Goal: Task Accomplishment & Management: Use online tool/utility

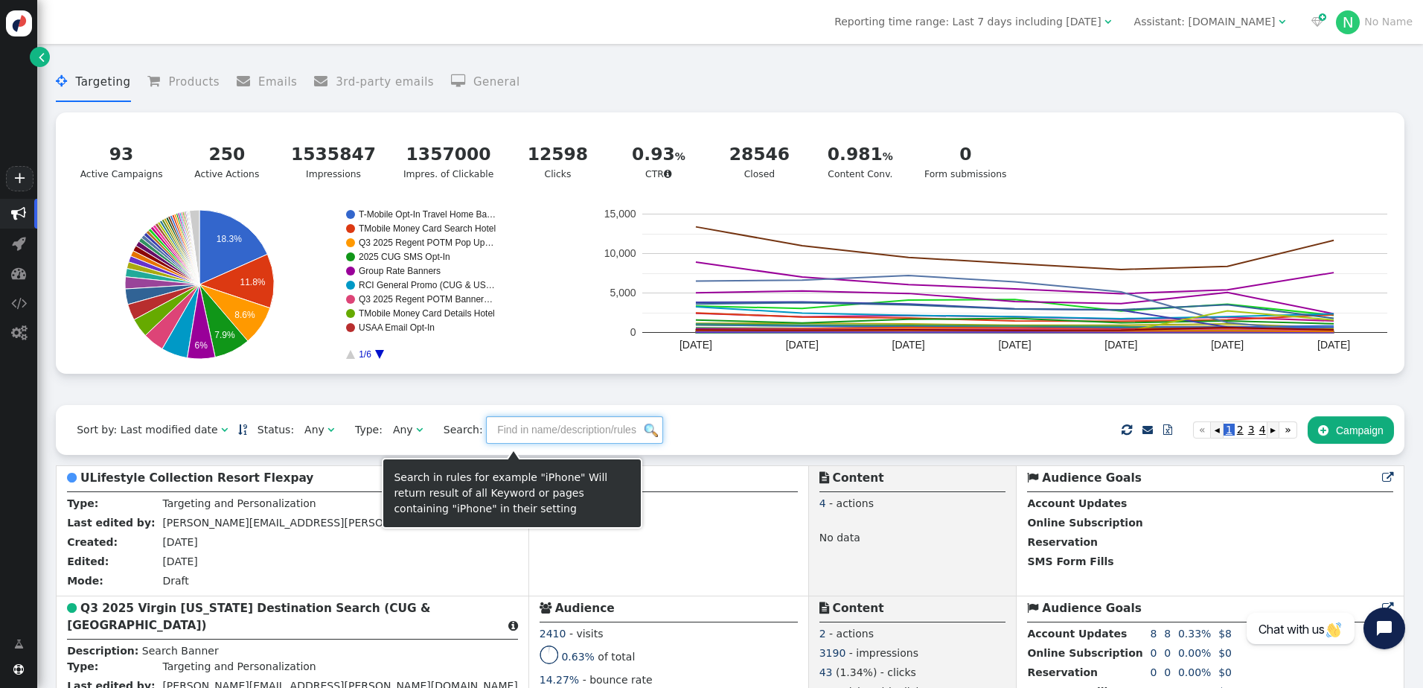
click at [525, 437] on input "text" at bounding box center [574, 429] width 177 height 27
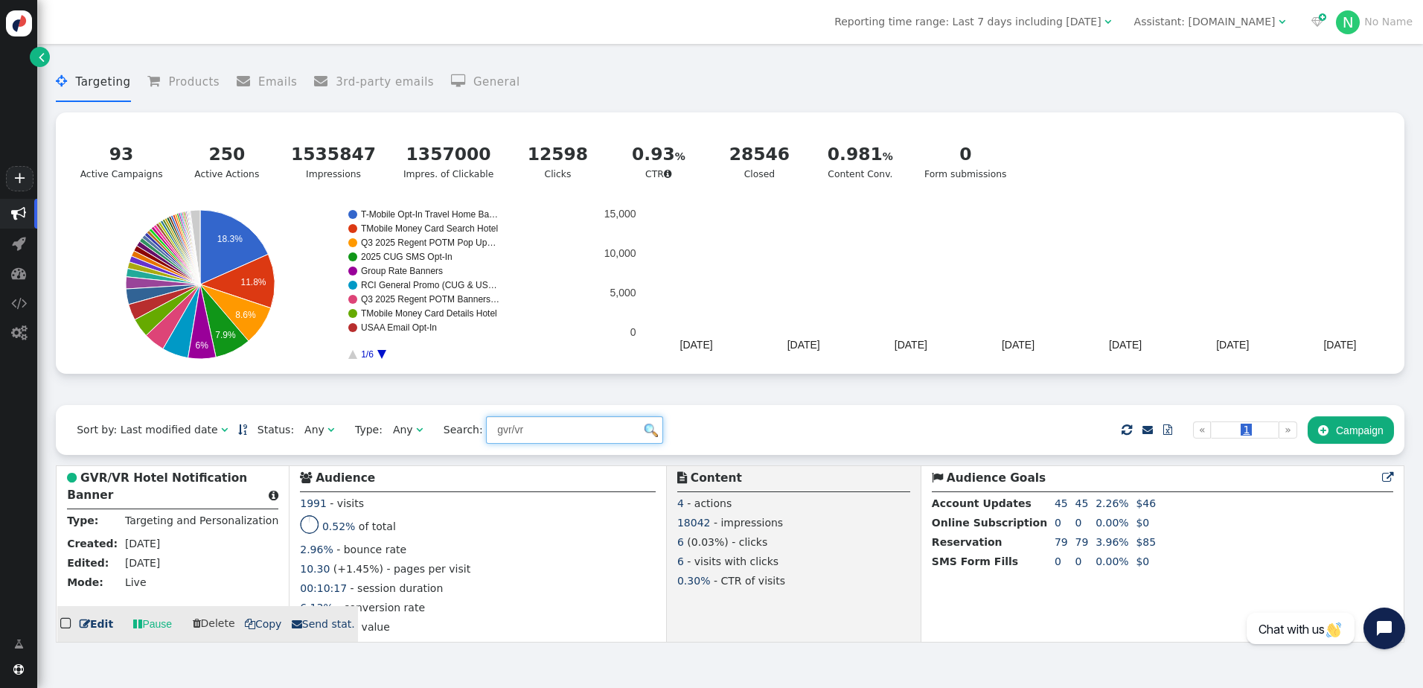
type input "gvr/vr"
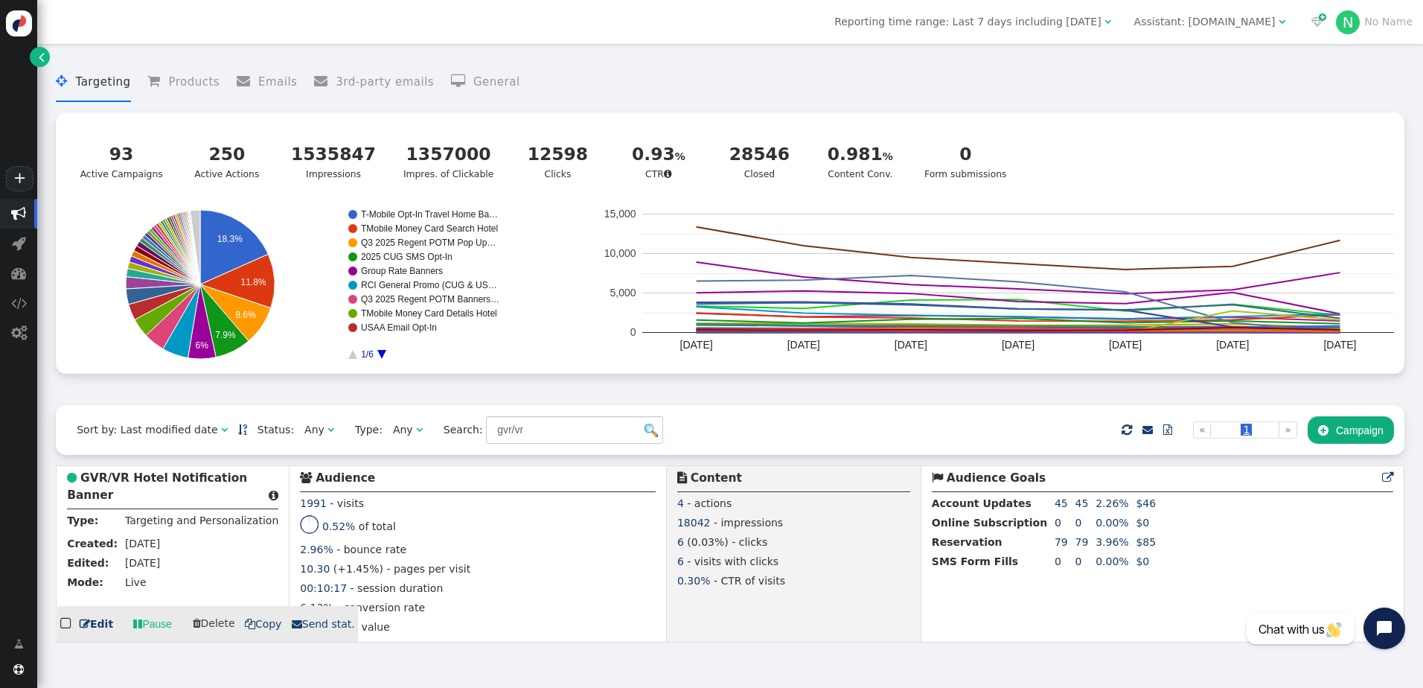
click at [156, 482] on b "GVR/VR Hotel Notification Banner" at bounding box center [157, 486] width 180 height 31
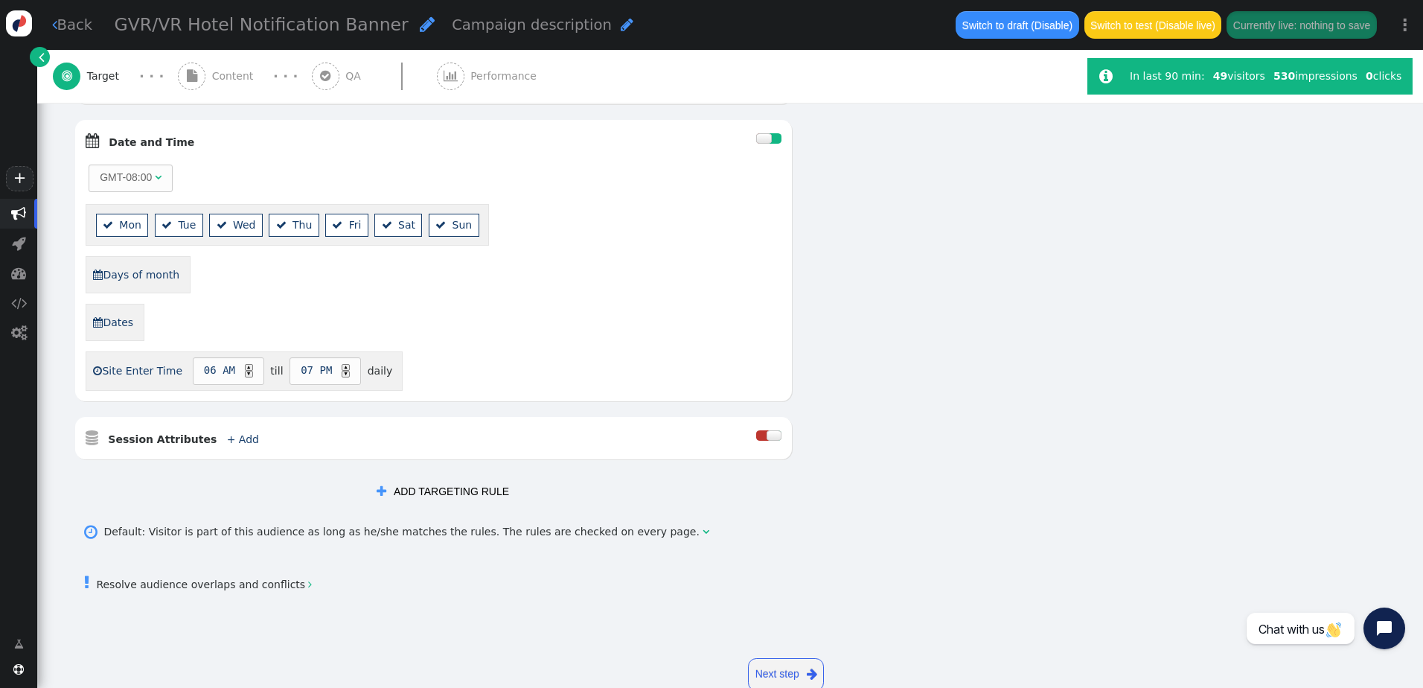
scroll to position [968, 0]
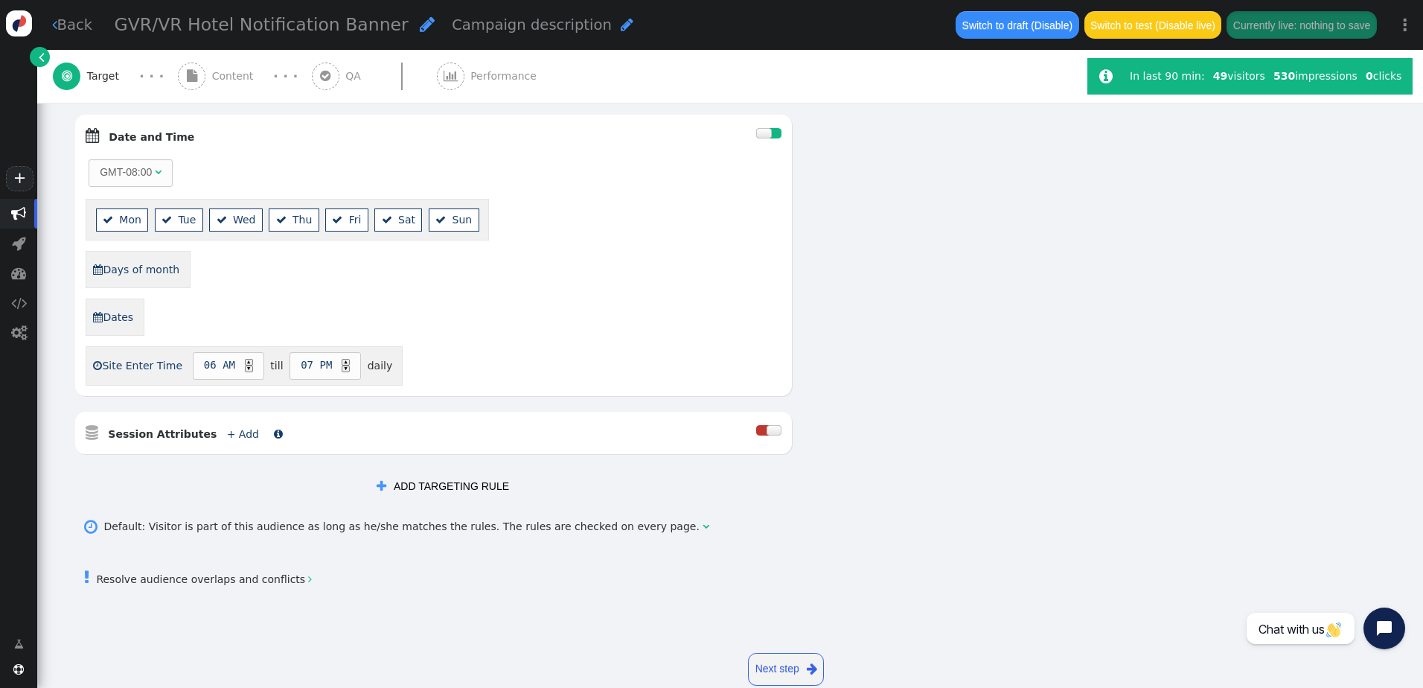
click at [227, 435] on link "+ Add" at bounding box center [243, 434] width 32 height 12
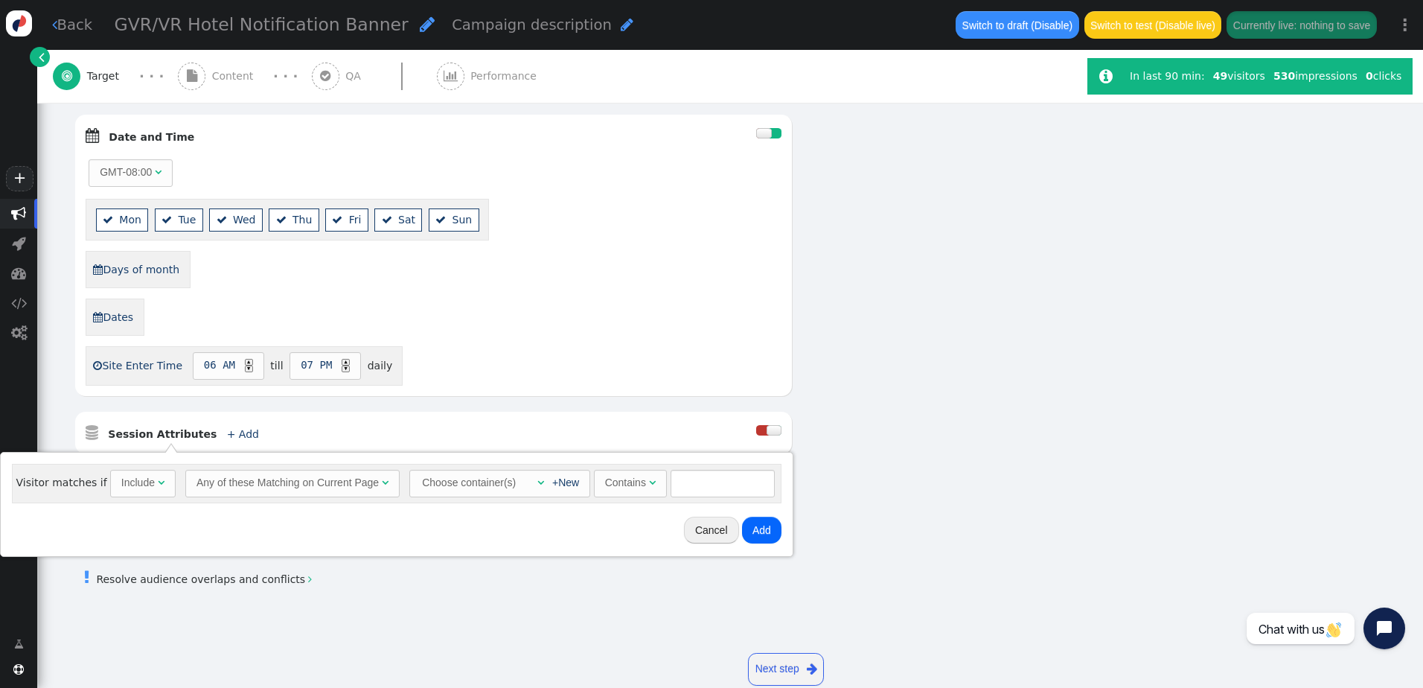
click at [239, 483] on div "Any of these Matching on Current Page" at bounding box center [288, 483] width 182 height 16
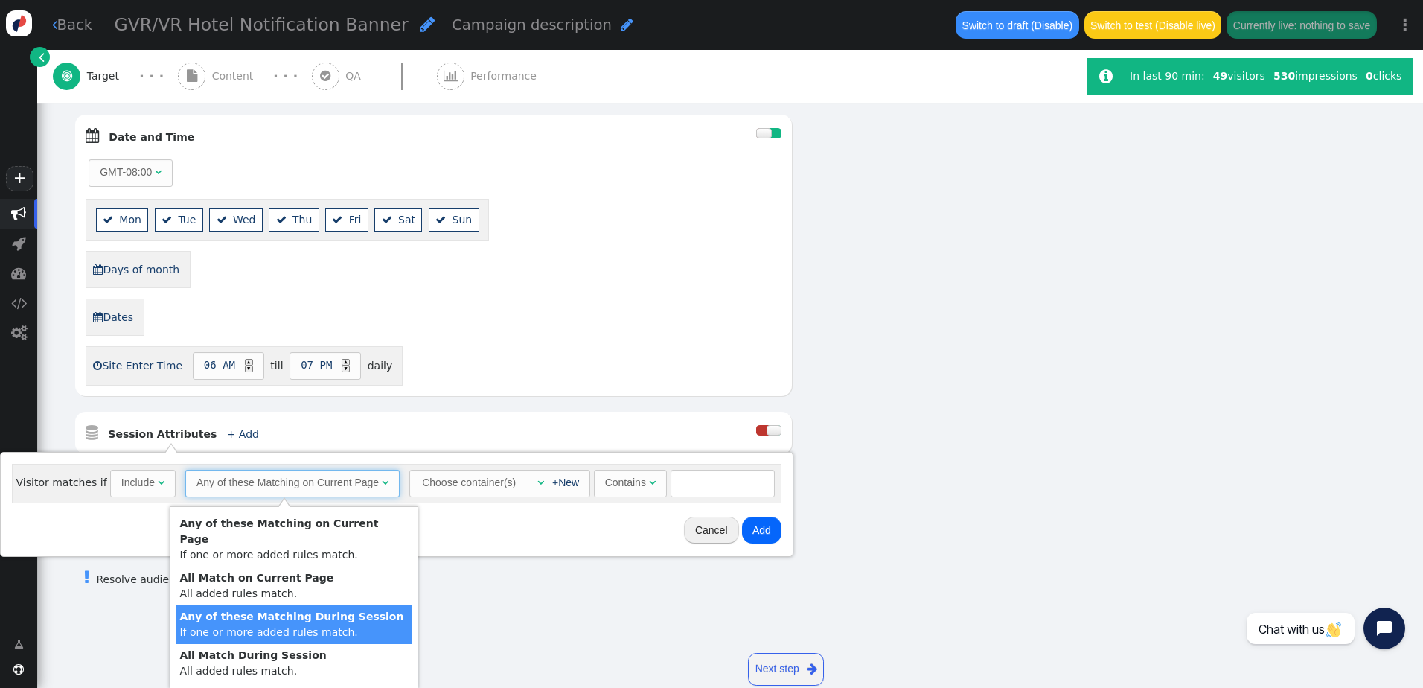
click at [539, 521] on div "Cancel Add" at bounding box center [397, 530] width 782 height 42
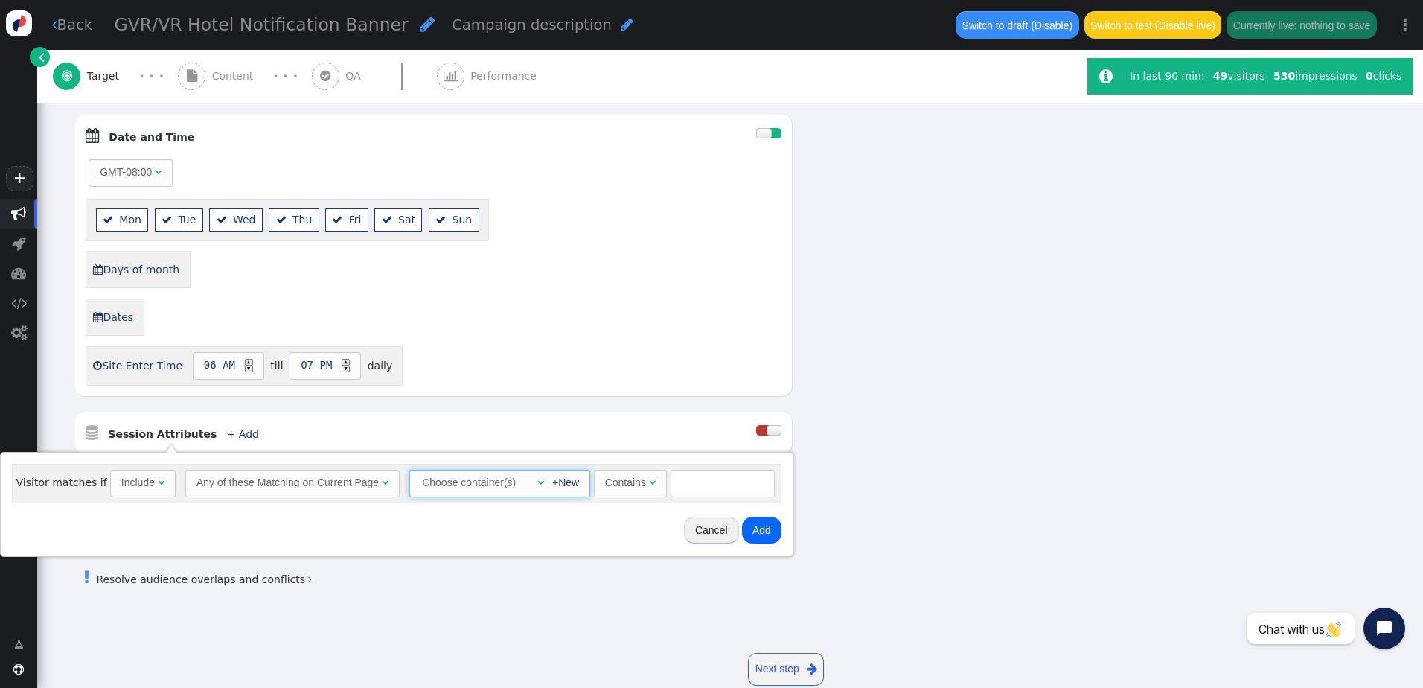
click at [529, 483] on div "" at bounding box center [536, 483] width 15 height 16
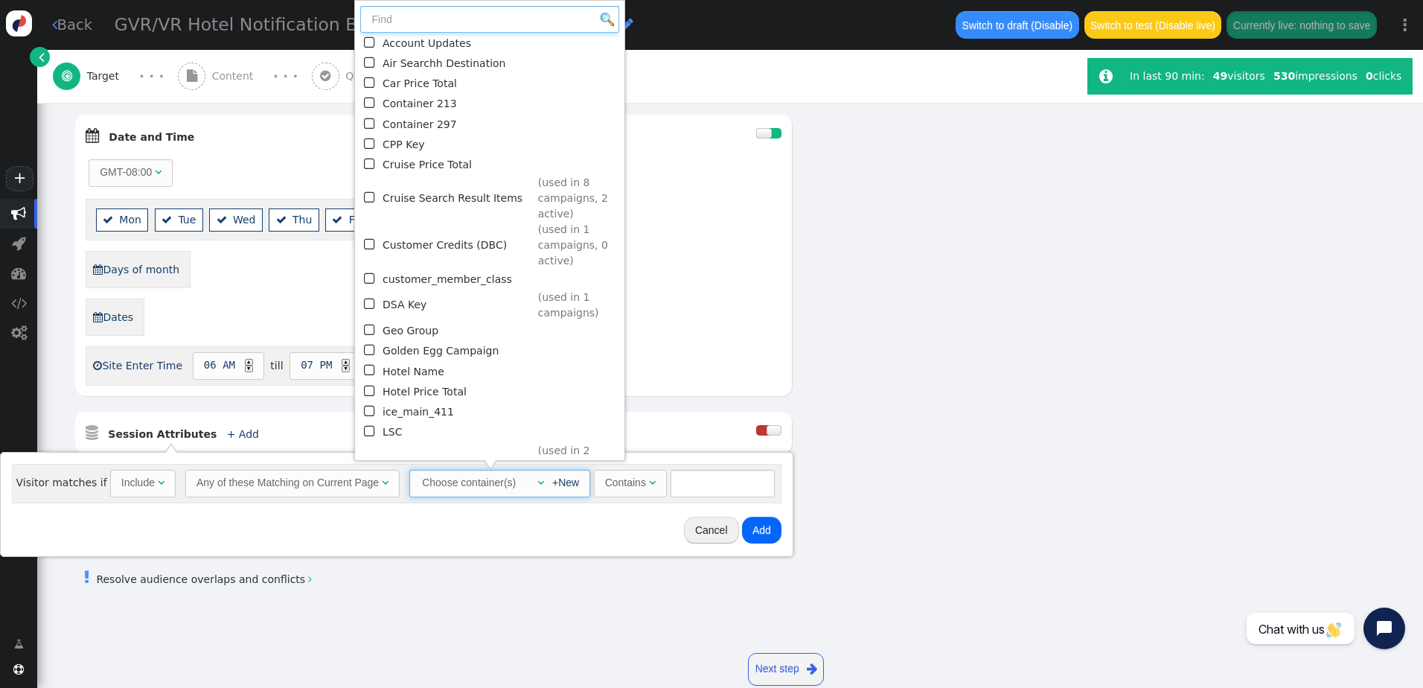
click at [453, 22] on input "text" at bounding box center [489, 19] width 259 height 27
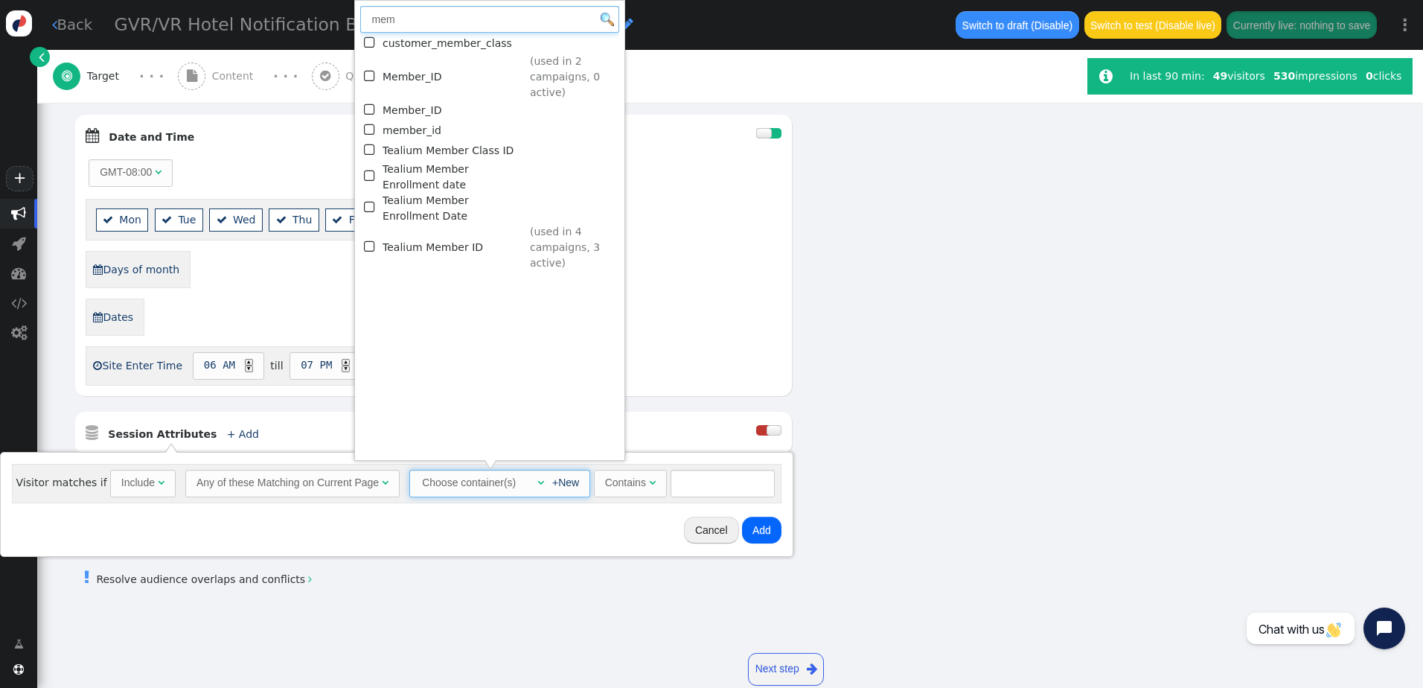
type input "mem"
click at [371, 69] on span "" at bounding box center [370, 76] width 13 height 20
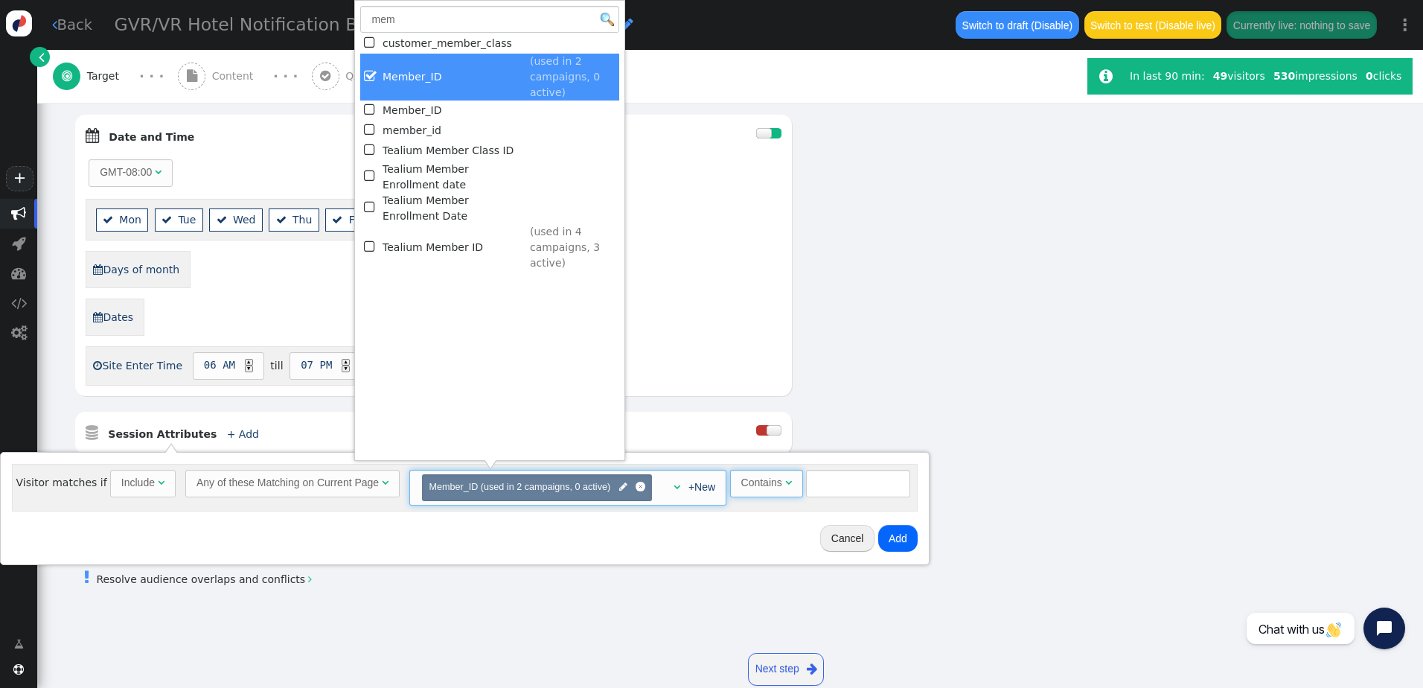
click at [779, 494] on span "Contains " at bounding box center [766, 483] width 73 height 27
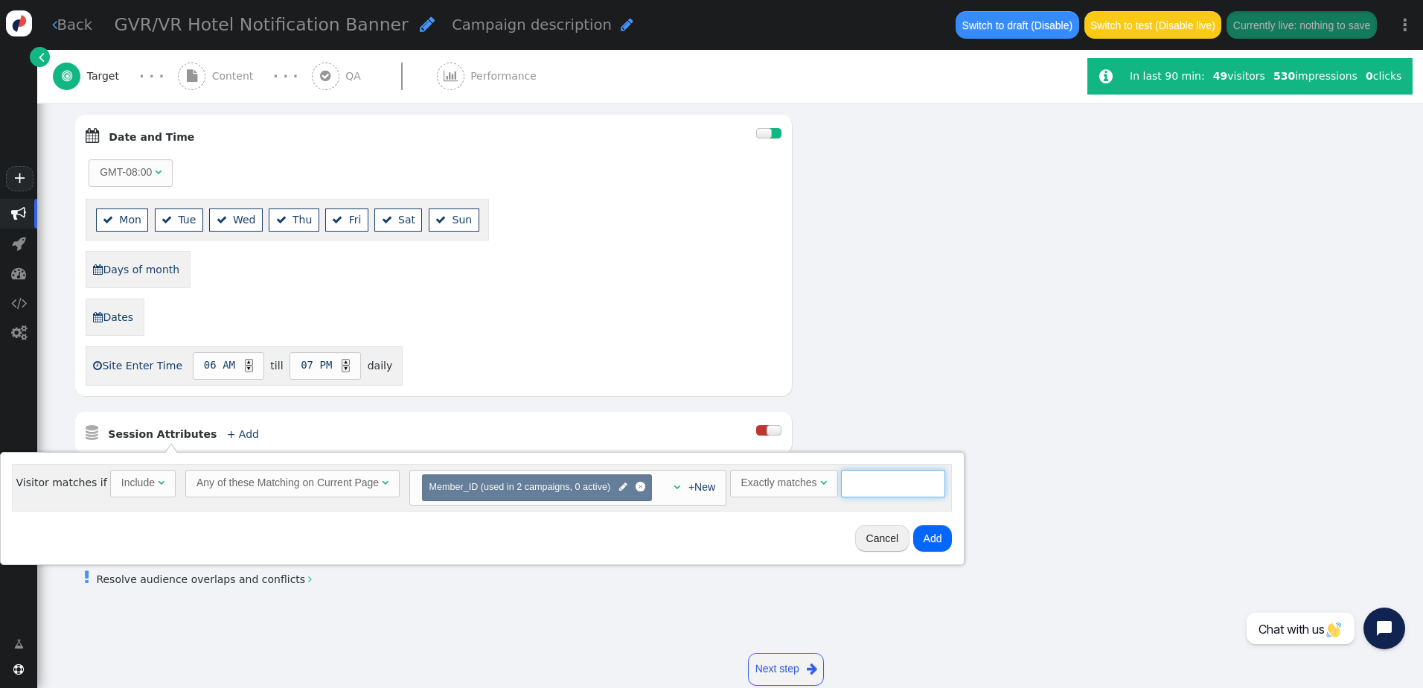
click at [873, 486] on input "text" at bounding box center [893, 483] width 104 height 27
click at [801, 490] on div "Exactly matches" at bounding box center [779, 483] width 76 height 16
click at [858, 482] on input "text" at bounding box center [895, 483] width 104 height 27
